Goal: Information Seeking & Learning: Learn about a topic

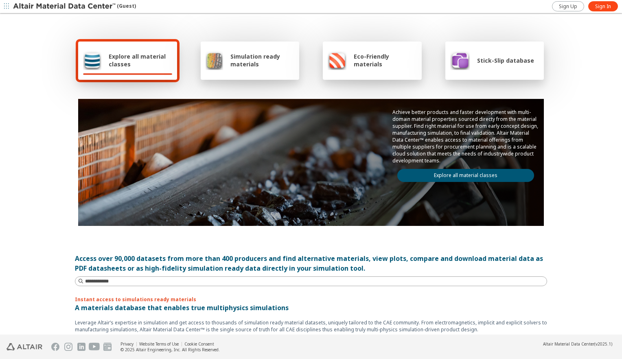
click at [148, 59] on span "Explore all material classes" at bounding box center [140, 59] width 63 height 15
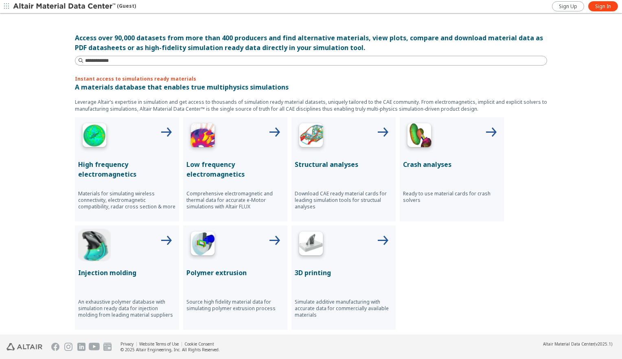
scroll to position [122, 0]
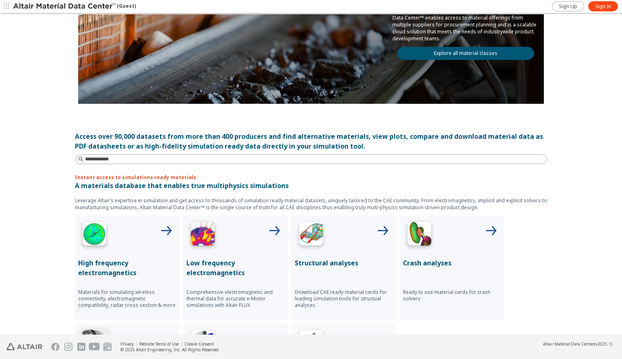
click at [458, 50] on link "Explore all material classes" at bounding box center [465, 53] width 137 height 13
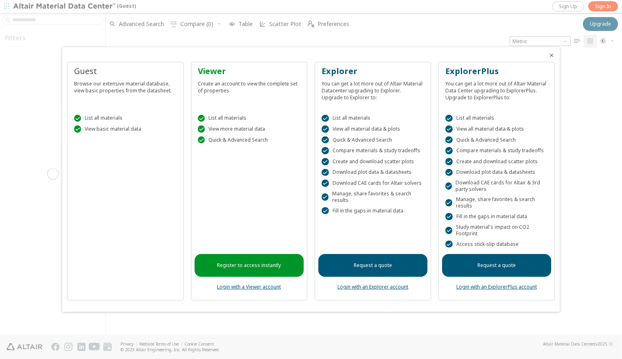
click at [271, 286] on link "Login with a Viewer account" at bounding box center [249, 286] width 64 height 7
